Goal: Information Seeking & Learning: Learn about a topic

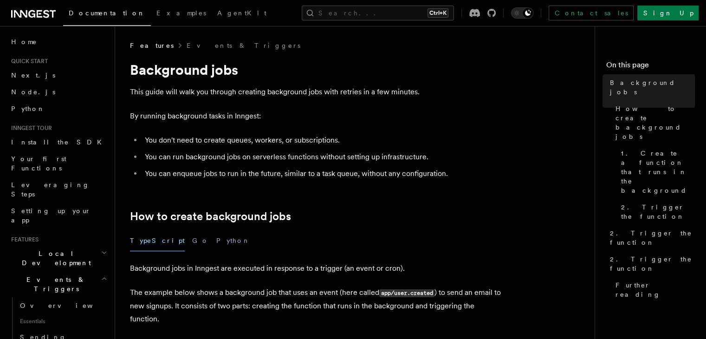
click at [134, 90] on p "This guide will walk you through creating background jobs with retries in a few…" at bounding box center [315, 91] width 371 height 13
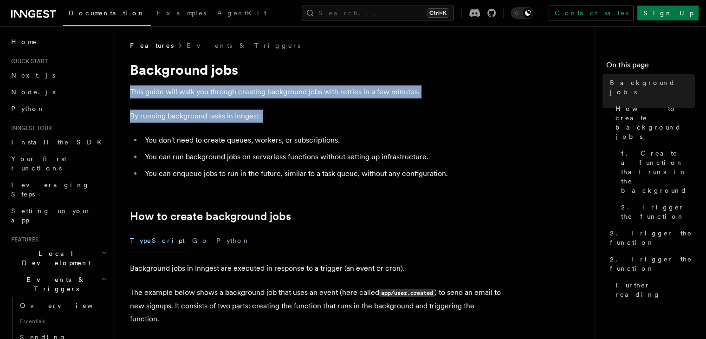
drag, startPoint x: 134, startPoint y: 90, endPoint x: 269, endPoint y: 111, distance: 136.7
click at [269, 111] on p "By running background tasks in Inngest:" at bounding box center [315, 116] width 371 height 13
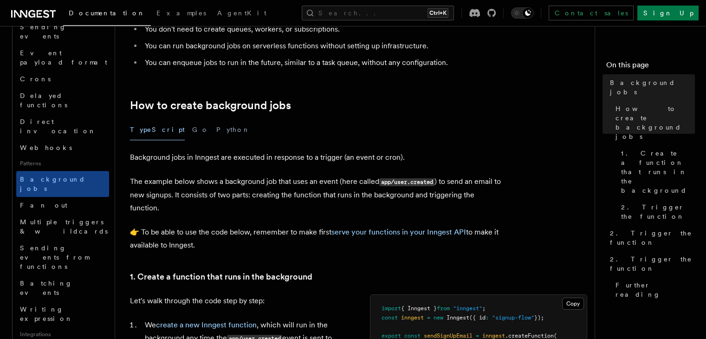
scroll to position [316, 0]
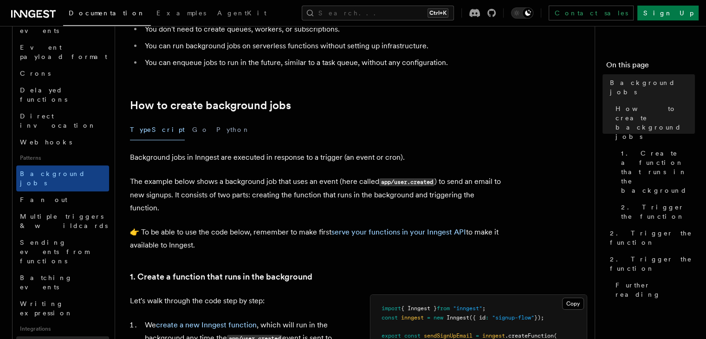
click at [33, 338] on span "Neon" at bounding box center [34, 344] width 28 height 7
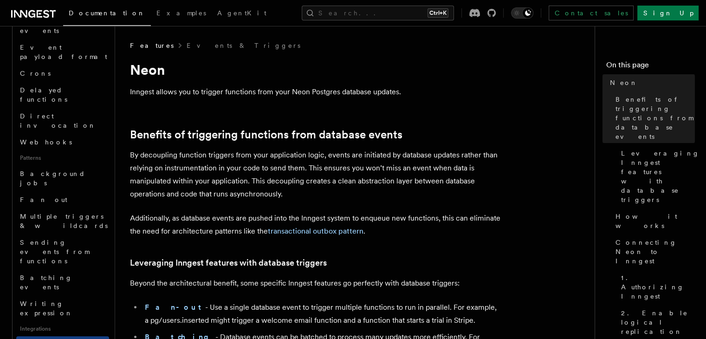
click at [132, 93] on p "Inngest allows you to trigger functions from your Neon Postgres database update…" at bounding box center [315, 91] width 371 height 13
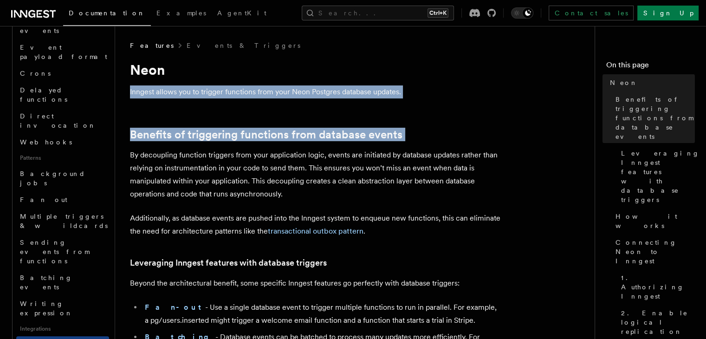
drag, startPoint x: 132, startPoint y: 93, endPoint x: 403, endPoint y: 137, distance: 274.3
click at [403, 137] on h2 "Benefits of triggering functions from database events" at bounding box center [315, 134] width 371 height 13
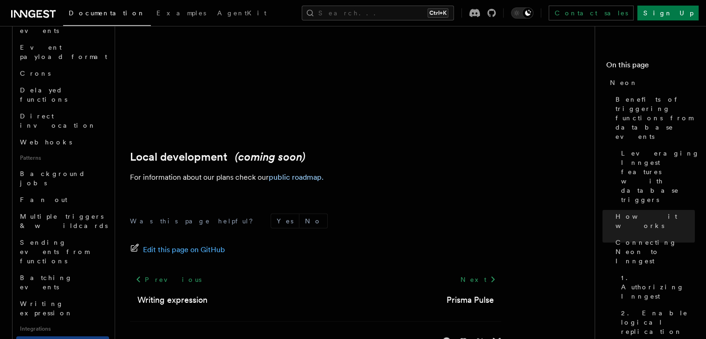
scroll to position [2271, 0]
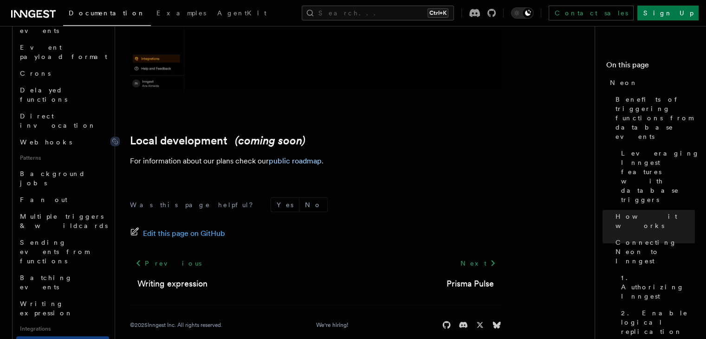
click at [157, 134] on link "Local development (coming soon)" at bounding box center [218, 140] width 176 height 13
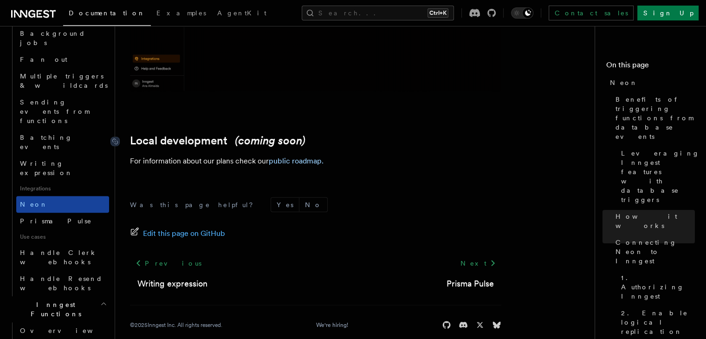
scroll to position [479, 0]
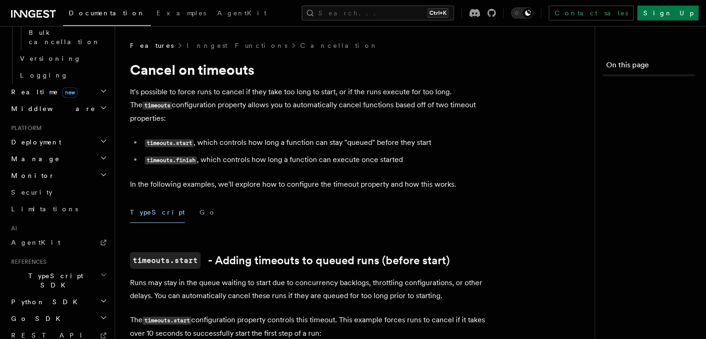
scroll to position [471, 0]
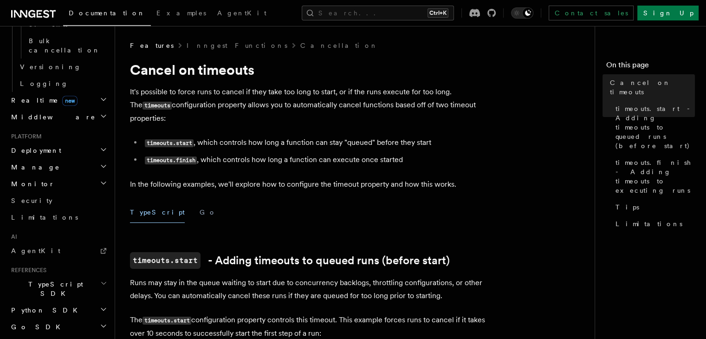
click at [134, 87] on p "It's possible to force runs to cancel if they take too long to start, or if the…" at bounding box center [315, 104] width 371 height 39
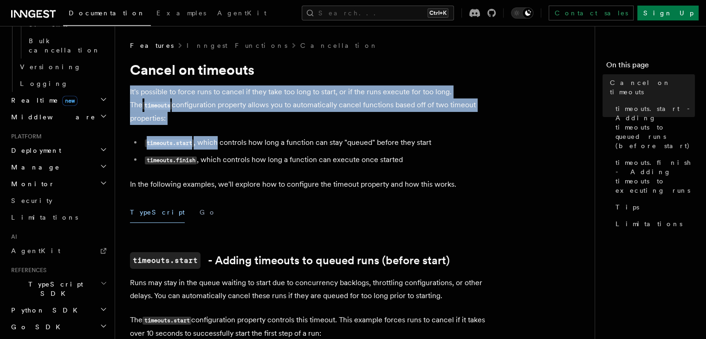
drag, startPoint x: 134, startPoint y: 87, endPoint x: 201, endPoint y: 129, distance: 78.6
click at [201, 136] on li "timeouts.start , which controls how long a function can stay "queued" before th…" at bounding box center [321, 142] width 359 height 13
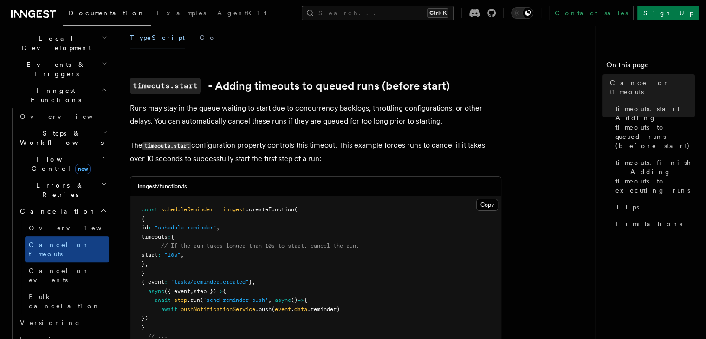
scroll to position [215, 0]
click at [42, 181] on span "Errors & Retries" at bounding box center [58, 190] width 85 height 19
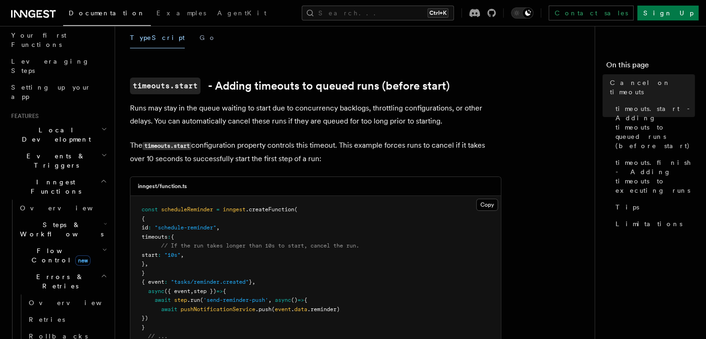
scroll to position [123, 0]
click at [39, 217] on h2 "Steps & Workflows" at bounding box center [62, 230] width 93 height 26
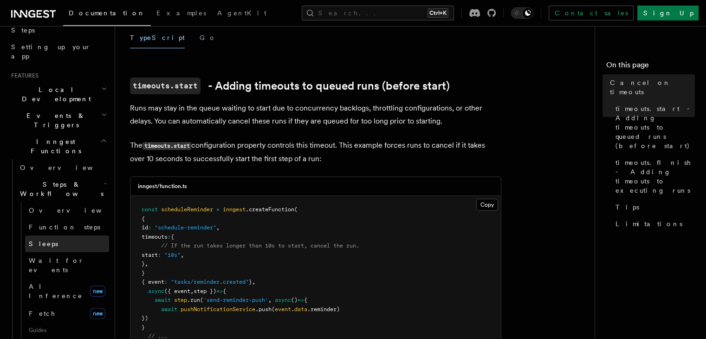
scroll to position [169, 0]
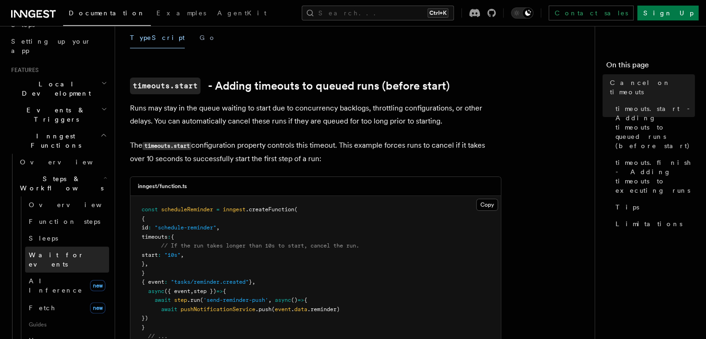
click at [44, 251] on span "Wait for events" at bounding box center [56, 259] width 55 height 17
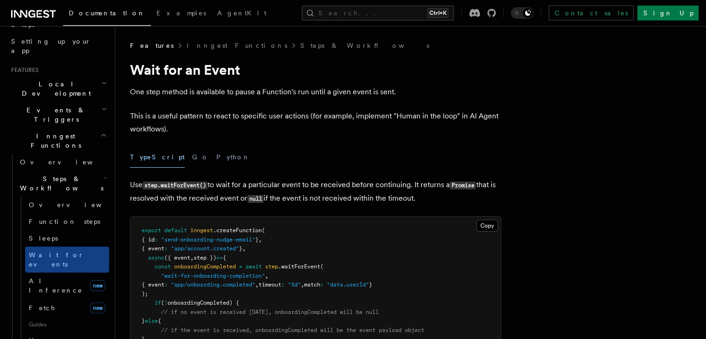
click at [148, 91] on p "One step method is available to pause a Function's run until a given event is s…" at bounding box center [315, 91] width 371 height 13
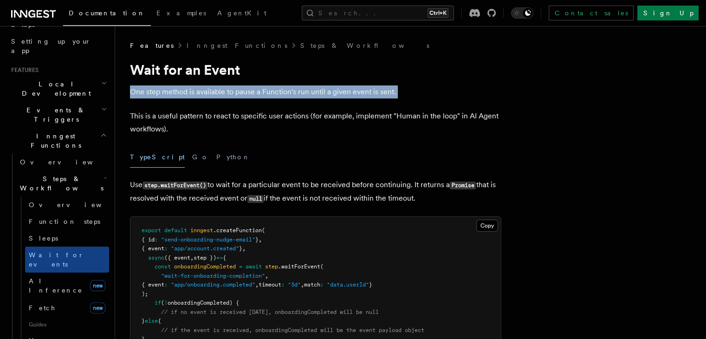
drag, startPoint x: 148, startPoint y: 91, endPoint x: 412, endPoint y: 92, distance: 264.2
click at [412, 92] on p "One step method is available to pause a Function's run until a given event is s…" at bounding box center [315, 91] width 371 height 13
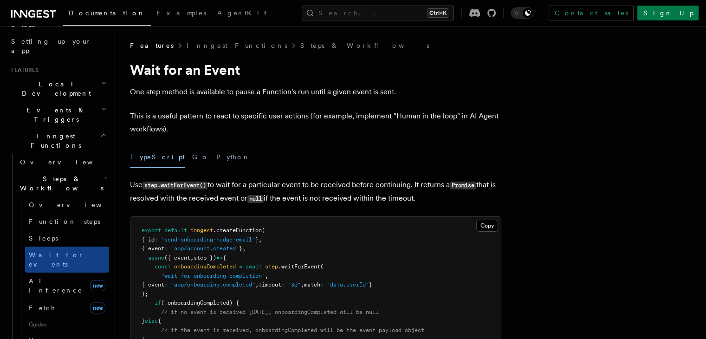
click at [142, 119] on p "This is a useful pattern to react to specific user actions (for example, implem…" at bounding box center [315, 123] width 371 height 26
drag, startPoint x: 142, startPoint y: 119, endPoint x: 269, endPoint y: 118, distance: 127.2
click at [269, 118] on p "This is a useful pattern to react to specific user actions (for example, implem…" at bounding box center [315, 123] width 371 height 26
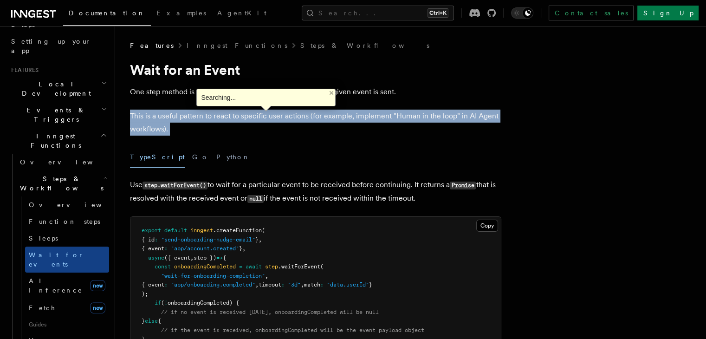
drag, startPoint x: 269, startPoint y: 118, endPoint x: 267, endPoint y: 133, distance: 15.0
click at [267, 133] on p "This is a useful pattern to react to specific user actions (for example, implem…" at bounding box center [315, 123] width 371 height 26
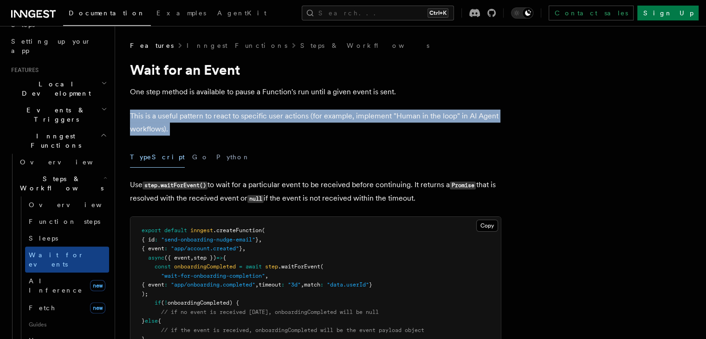
click at [267, 133] on p "This is a useful pattern to react to specific user actions (for example, implem…" at bounding box center [315, 123] width 371 height 26
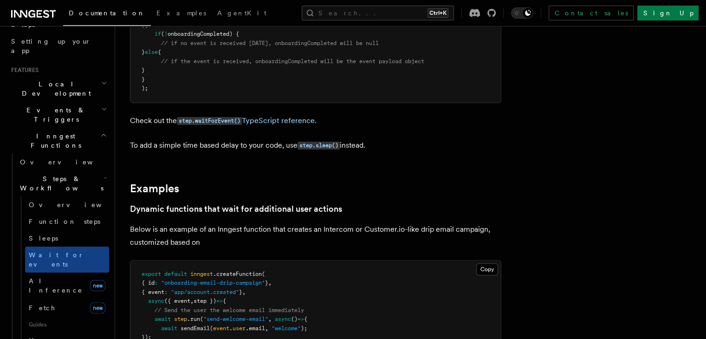
scroll to position [269, 0]
click at [48, 277] on span "AI Inference" at bounding box center [56, 285] width 54 height 17
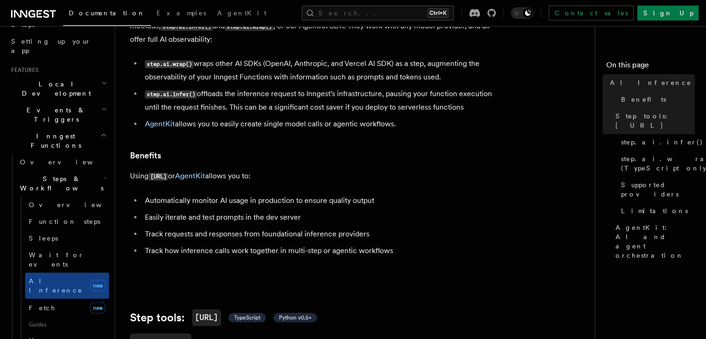
scroll to position [79, 0]
click at [208, 88] on li "step.ai.infer() offloads the inference request to Inngest's infrastructure, pau…" at bounding box center [321, 100] width 359 height 26
drag, startPoint x: 208, startPoint y: 88, endPoint x: 433, endPoint y: 98, distance: 225.4
click at [433, 98] on li "step.ai.infer() offloads the inference request to Inngest's infrastructure, pau…" at bounding box center [321, 100] width 359 height 26
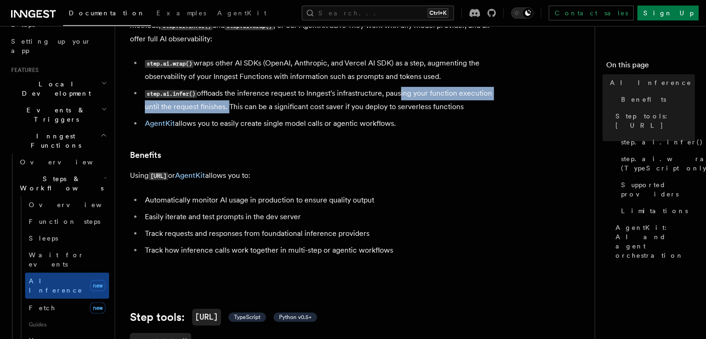
drag, startPoint x: 401, startPoint y: 86, endPoint x: 223, endPoint y: 101, distance: 178.4
click at [223, 101] on li "step.ai.infer() offloads the inference request to Inngest's infrastructure, pau…" at bounding box center [321, 100] width 359 height 26
click at [205, 96] on li "step.ai.infer() offloads the inference request to Inngest's infrastructure, pau…" at bounding box center [321, 100] width 359 height 26
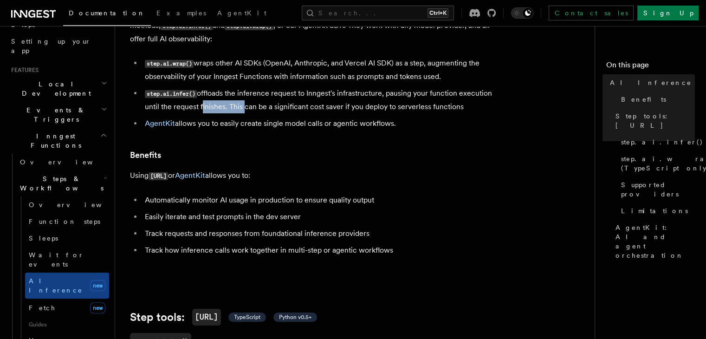
drag, startPoint x: 205, startPoint y: 96, endPoint x: 234, endPoint y: 101, distance: 28.8
click at [234, 101] on li "step.ai.infer() offloads the inference request to Inngest's infrastructure, pau…" at bounding box center [321, 100] width 359 height 26
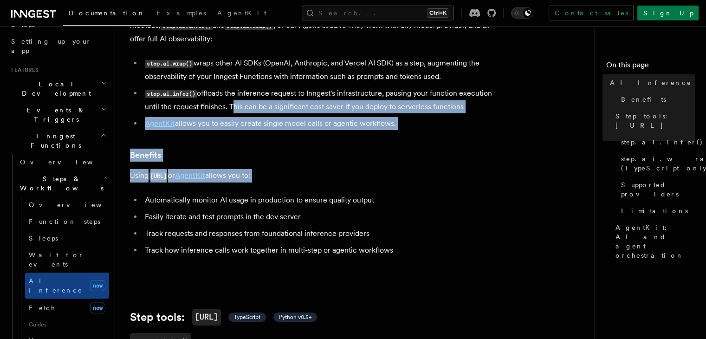
drag, startPoint x: 234, startPoint y: 101, endPoint x: 296, endPoint y: 150, distance: 79.0
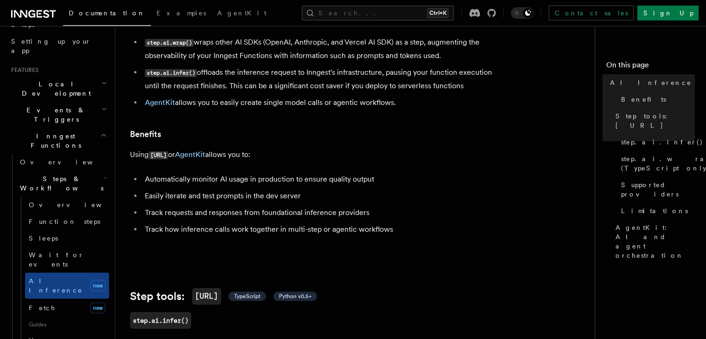
scroll to position [100, 0]
click at [67, 247] on link "Wait for events" at bounding box center [67, 260] width 84 height 26
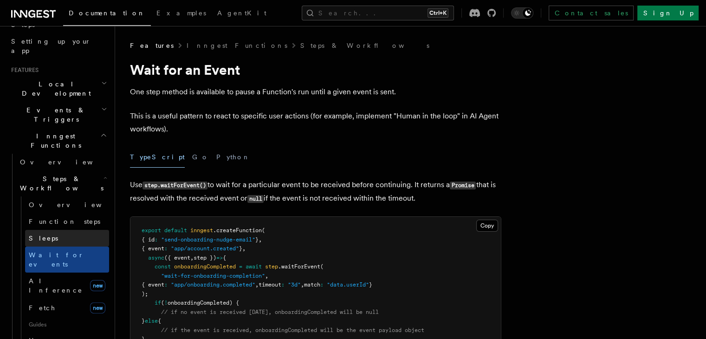
click at [57, 230] on link "Sleeps" at bounding box center [67, 238] width 84 height 17
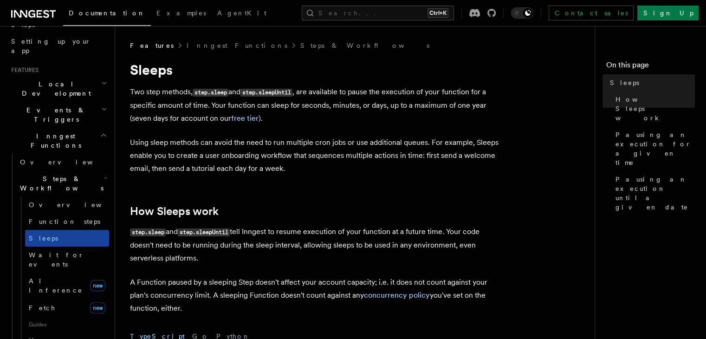
click at [61, 230] on link "Sleeps" at bounding box center [67, 238] width 84 height 17
